Goal: Use online tool/utility

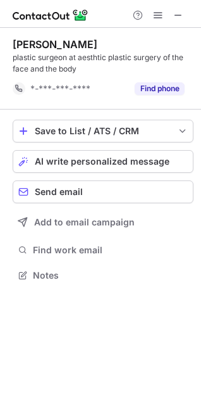
scroll to position [266, 201]
click at [184, 13] on button at bounding box center [178, 15] width 15 height 15
